Goal: Find specific page/section: Find specific page/section

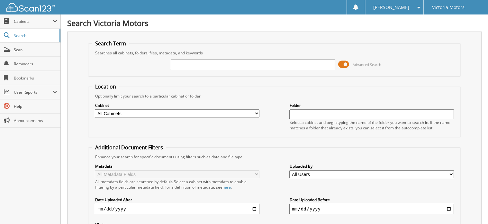
click at [187, 63] on input "text" at bounding box center [253, 64] width 164 height 10
type input "228515"
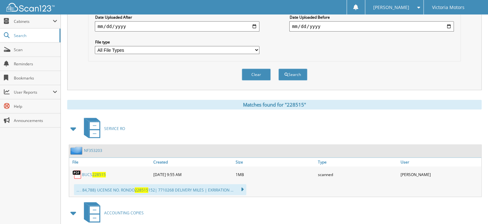
scroll to position [231, 0]
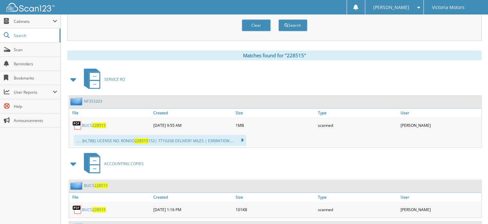
click at [98, 122] on span "228515" at bounding box center [99, 124] width 14 height 5
